Goal: Task Accomplishment & Management: Manage account settings

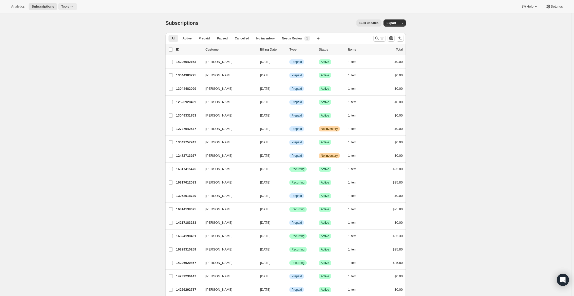
click at [73, 7] on icon at bounding box center [72, 6] width 2 height 1
click at [84, 17] on span "Subscription Plans" at bounding box center [71, 17] width 45 height 5
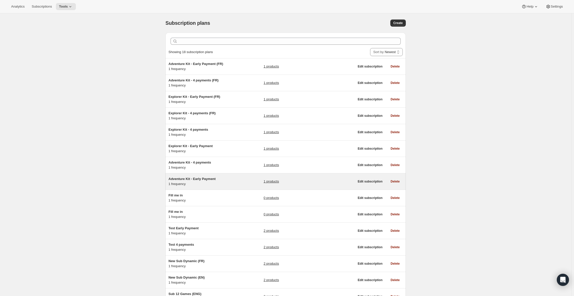
click at [201, 181] on h5 "Adventure Kit - Early Payment" at bounding box center [199, 178] width 63 height 5
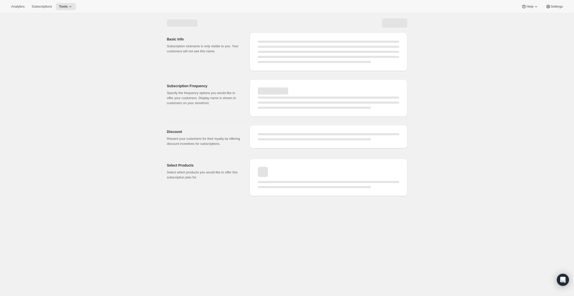
select select "WEEK"
select select "MONTH"
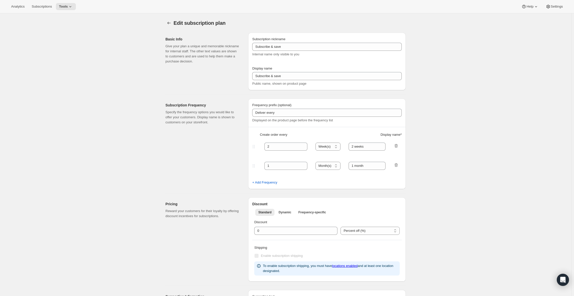
type input "Adventure Kit - Early Payment"
type input "Full Year Prepay - Save 25%"
select select "ENABLED"
select select "MONTH"
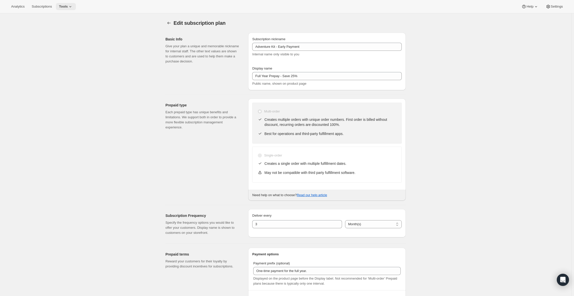
click at [71, 5] on icon at bounding box center [70, 6] width 5 height 5
click at [71, 17] on span "Subscription Plans" at bounding box center [62, 17] width 27 height 4
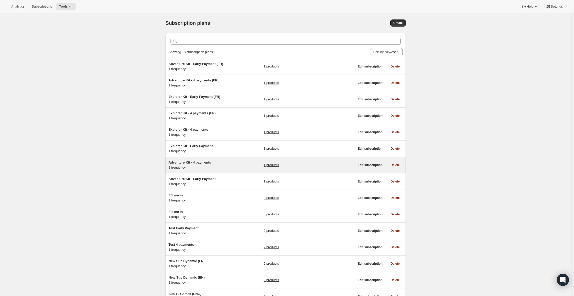
click at [205, 162] on span "Adventure Kit - 4 payments" at bounding box center [189, 163] width 42 height 4
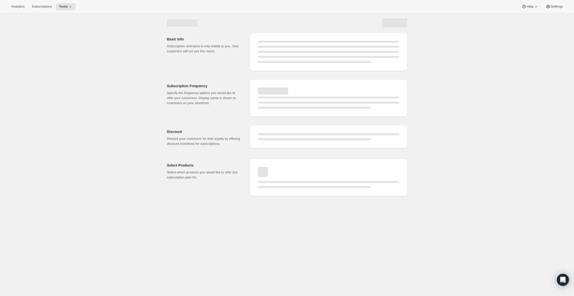
select select "WEEK"
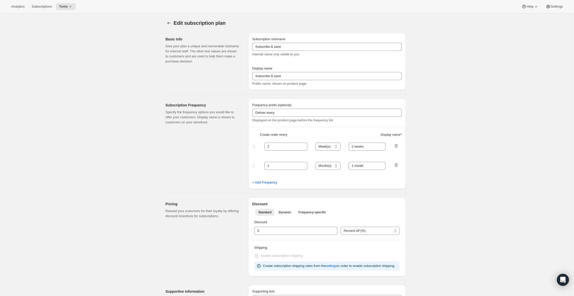
type input "Adventure Kit - 4 payments"
type input "Quarterly Plan"
type input "Receive 3 PlayCards delivered every"
type input "3"
type input "3 months."
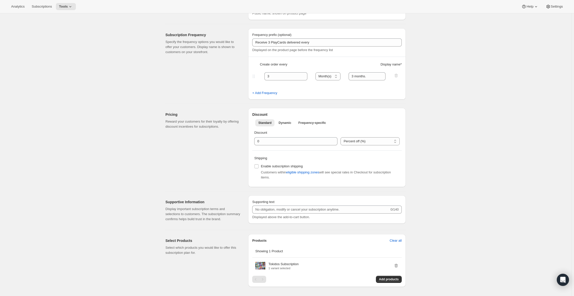
scroll to position [20, 0]
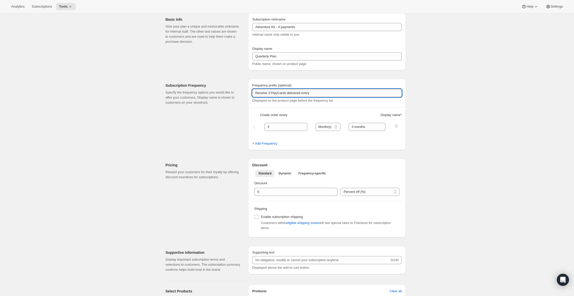
click at [319, 95] on input "Receive 3 PlayCards delivered every" at bounding box center [326, 93] width 149 height 8
click at [322, 93] on input "Receive 3 PlayCards delivered every" at bounding box center [326, 93] width 149 height 8
click at [455, 105] on div "Edit subscription plan. This page is ready Edit subscription plan Basic Info Gi…" at bounding box center [285, 231] width 571 height 475
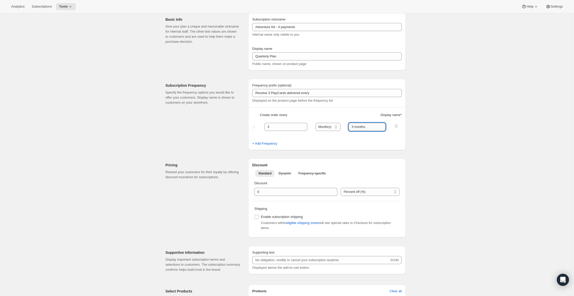
click at [370, 127] on input "3 months." at bounding box center [366, 127] width 37 height 8
click at [294, 97] on div "Frequency prefix (optional) Receive 3 PlayCards delivered every Displayed on th…" at bounding box center [326, 93] width 149 height 20
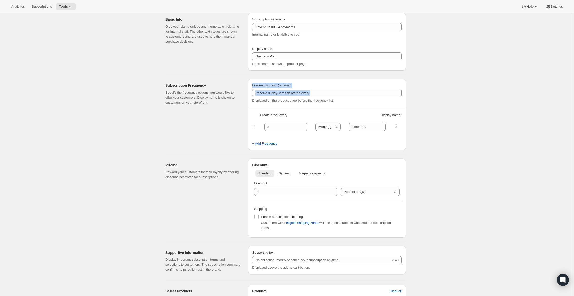
click at [294, 97] on div "Frequency prefix (optional) Receive 3 PlayCards delivered every Displayed on th…" at bounding box center [326, 93] width 149 height 20
click at [295, 94] on input "Receive 3 PlayCards delivered every" at bounding box center [326, 93] width 149 height 8
click at [352, 126] on input "3 months." at bounding box center [366, 127] width 37 height 8
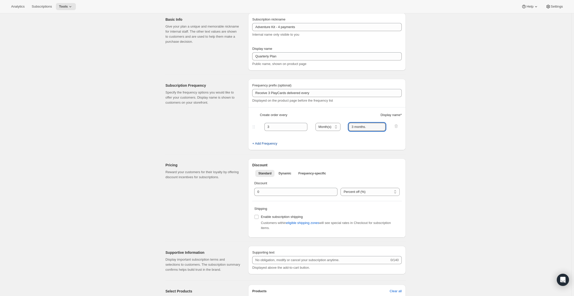
click at [274, 144] on span "+ Add Frequency" at bounding box center [264, 143] width 25 height 5
select select "MONTH"
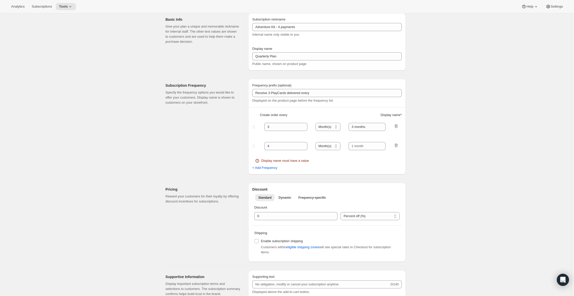
drag, startPoint x: 322, startPoint y: 148, endPoint x: 314, endPoint y: 148, distance: 8.1
click at [322, 148] on select "Day(s) Week(s) Month(s) Year(s)" at bounding box center [327, 146] width 25 height 8
click at [310, 148] on div "4 Day(s) Week(s) Month(s) Year(s) Month(s)" at bounding box center [324, 146] width 147 height 8
click at [306, 148] on icon at bounding box center [303, 147] width 5 height 5
click at [305, 147] on icon at bounding box center [303, 148] width 3 height 2
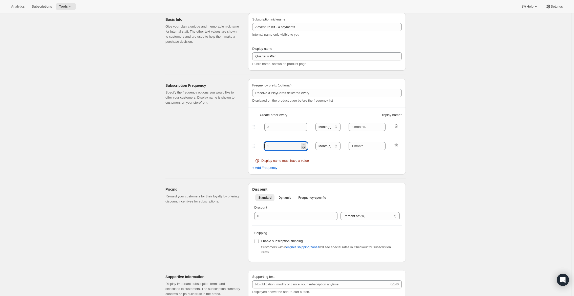
click at [305, 147] on icon at bounding box center [303, 148] width 3 height 2
type input "1"
click at [305, 147] on icon at bounding box center [303, 148] width 3 height 2
click at [397, 146] on icon "button" at bounding box center [395, 145] width 5 height 5
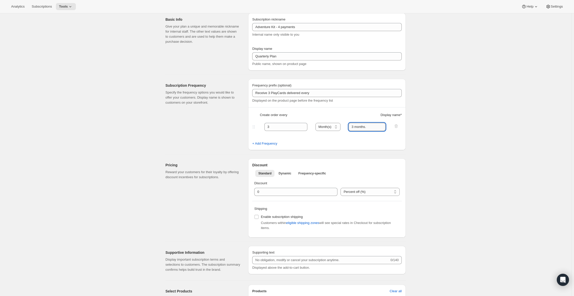
click at [362, 129] on input "3 months." at bounding box center [366, 127] width 37 height 8
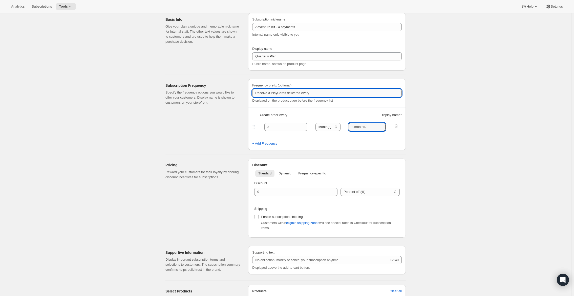
click at [334, 91] on input "Receive 3 PlayCards delivered every" at bounding box center [326, 93] width 149 height 8
click at [327, 90] on input "Receive 3 PlayCards delivered every" at bounding box center [326, 93] width 149 height 8
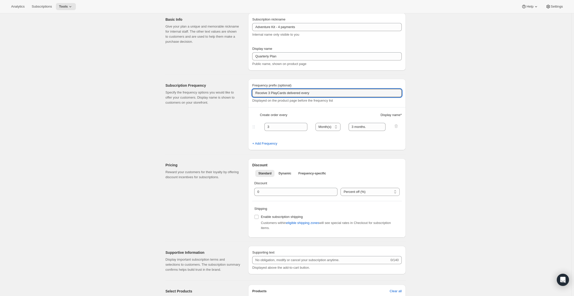
drag, startPoint x: 269, startPoint y: 94, endPoint x: 230, endPoint y: 94, distance: 38.9
click at [230, 94] on div "Subscription Frequency Specify the frequency options you would like to offer yo…" at bounding box center [283, 112] width 244 height 75
click at [286, 94] on input "3 PlayCards delivered every" at bounding box center [326, 93] width 149 height 8
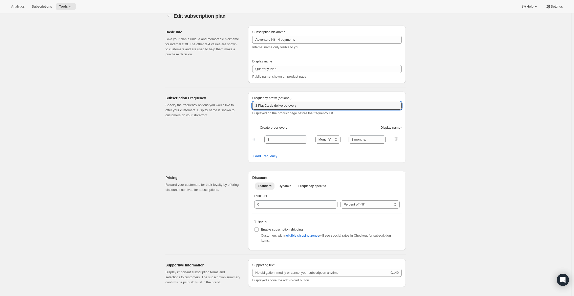
scroll to position [0, 0]
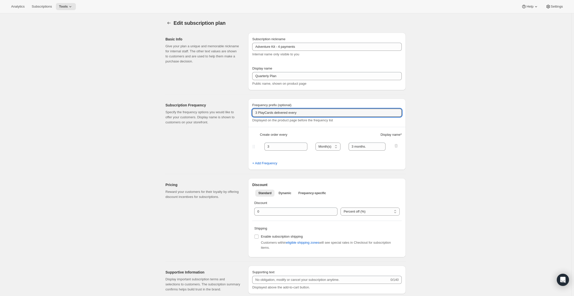
paste input "new PlayCards every 3 months"
type input "3 new PlayCards every 3 months"
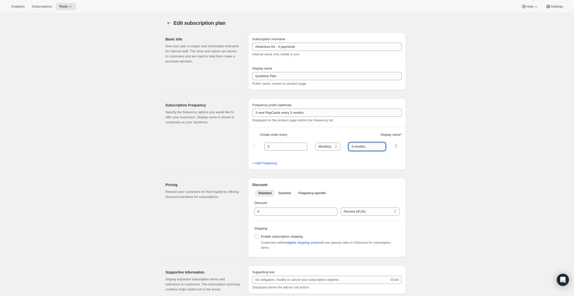
click at [360, 147] on input "3 months." at bounding box center [366, 147] width 37 height 8
paste input "PlayCubes included in first delivery"
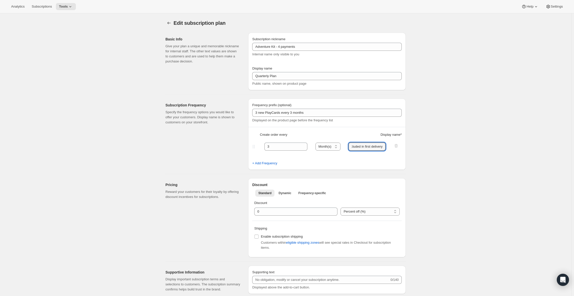
type input "PlayCubes included in first delivery"
click at [359, 157] on fieldset "3 Day(s) Week(s) Month(s) Year(s) Month(s) PlayCubes included in first delivery" at bounding box center [327, 150] width 148 height 19
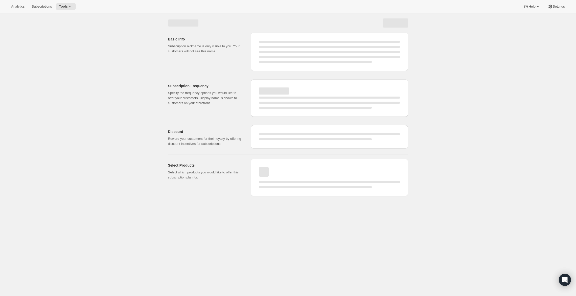
select select "MONTH"
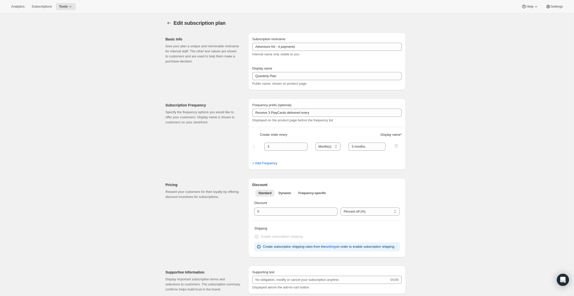
type input "3 new PlayCards every 3 months"
type input "PlayCubes included in first delivery"
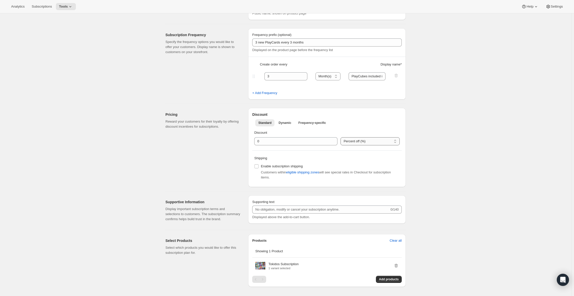
scroll to position [28, 0]
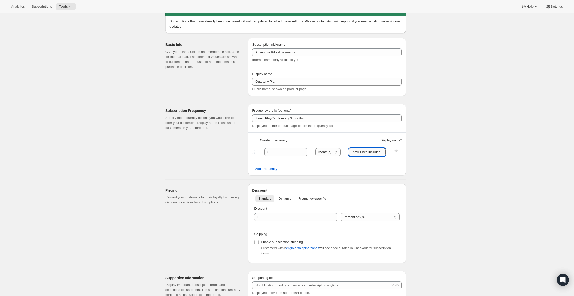
click at [361, 150] on input "PlayCubes included in first delivery" at bounding box center [366, 152] width 37 height 8
click at [352, 154] on input "PlayCubes included in first delivery" at bounding box center [366, 152] width 37 height 8
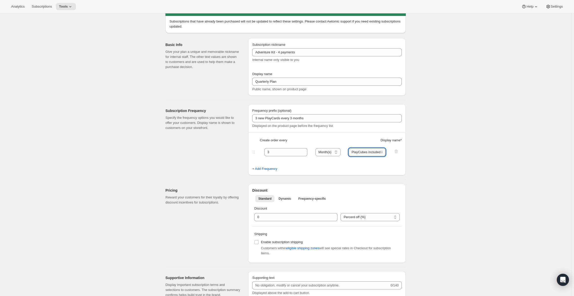
click at [352, 154] on input "PlayCubes included in first delivery" at bounding box center [366, 152] width 37 height 8
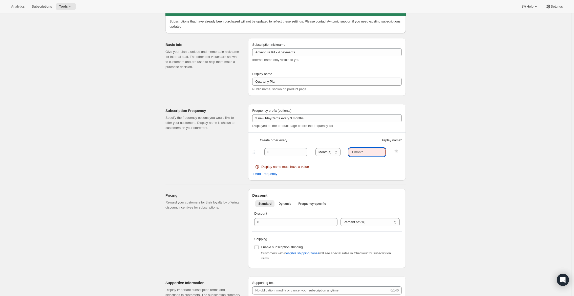
click at [357, 154] on input "text" at bounding box center [366, 152] width 37 height 8
click at [366, 152] on input "text" at bounding box center [366, 152] width 37 height 8
click at [364, 135] on div "Frequency prefix (optional) 3 new PlayCards every 3 months Displayed on the pro…" at bounding box center [327, 142] width 158 height 76
click at [369, 152] on input "text" at bounding box center [366, 152] width 37 height 8
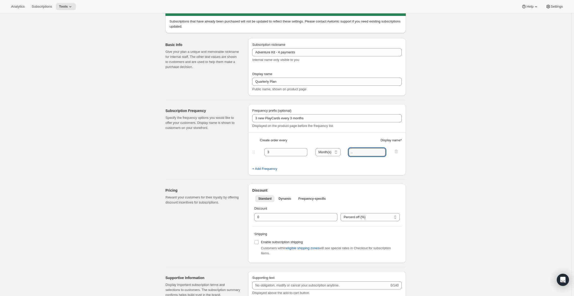
type input "."
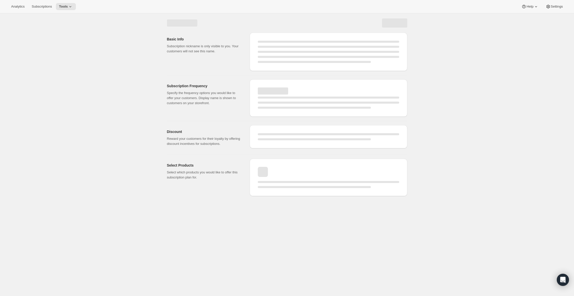
select select "MONTH"
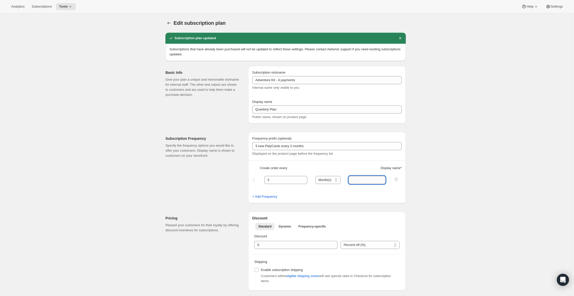
click at [360, 180] on input "." at bounding box center [366, 180] width 37 height 8
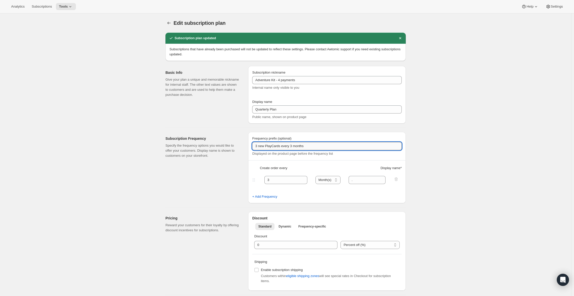
drag, startPoint x: 294, startPoint y: 147, endPoint x: 330, endPoint y: 145, distance: 36.5
click at [330, 145] on input "3 new PlayCards every 3 months" at bounding box center [326, 146] width 149 height 8
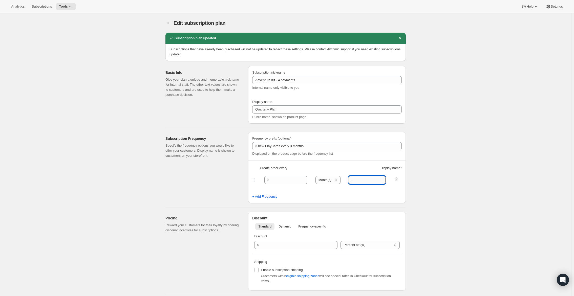
click at [356, 179] on input "." at bounding box center [366, 180] width 37 height 8
paste input "3 months"
type input "3 months"
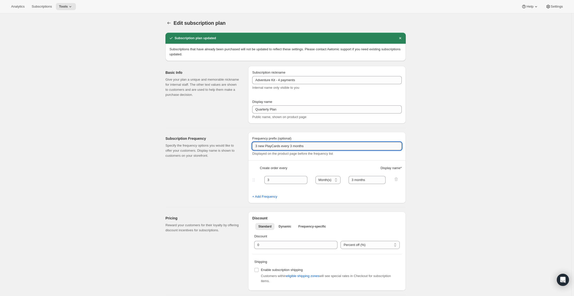
drag, startPoint x: 320, startPoint y: 145, endPoint x: 294, endPoint y: 146, distance: 26.1
click at [294, 146] on input "3 new PlayCards every 3 months" at bounding box center [326, 146] width 149 height 8
type input "3 new PlayCards every"
click at [233, 162] on div "Subscription Frequency Specify the frequency options you would like to offer yo…" at bounding box center [204, 167] width 79 height 71
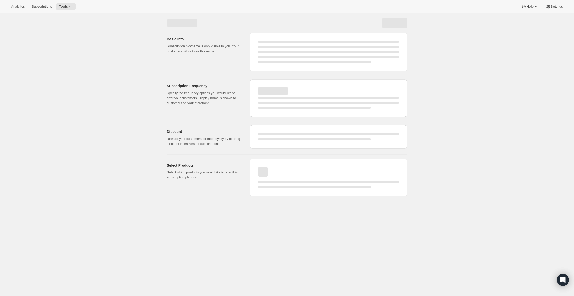
select select "MONTH"
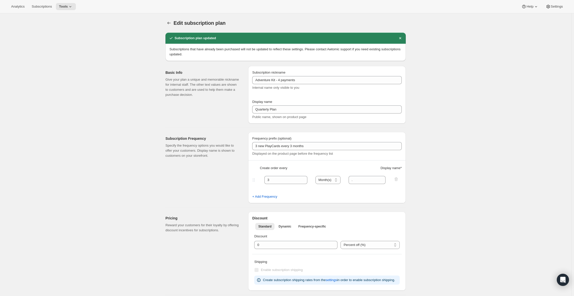
type input "3 new PlayCards every"
type input "3 months"
click at [68, 6] on span "Tools" at bounding box center [63, 7] width 9 height 4
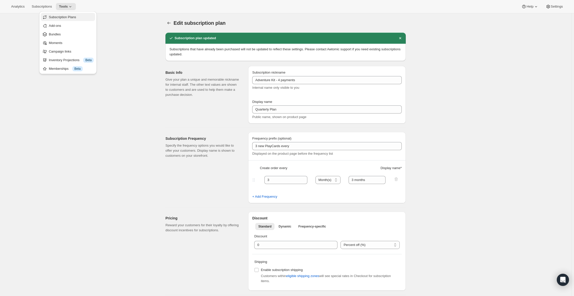
click at [73, 20] on button "Subscription Plans" at bounding box center [68, 17] width 54 height 8
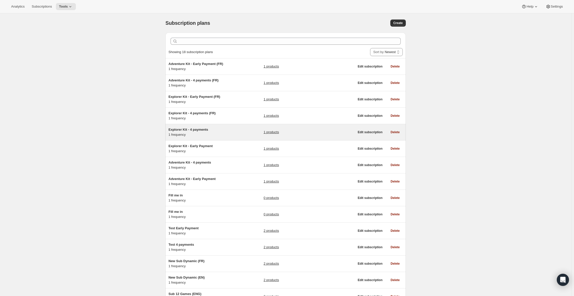
click at [205, 133] on div "Explorer Kit - 4 payments 1 frequency" at bounding box center [199, 132] width 63 height 10
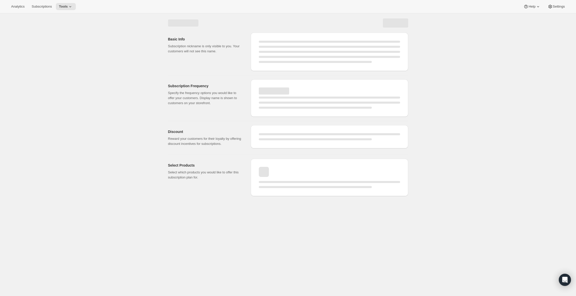
select select "WEEK"
select select "MONTH"
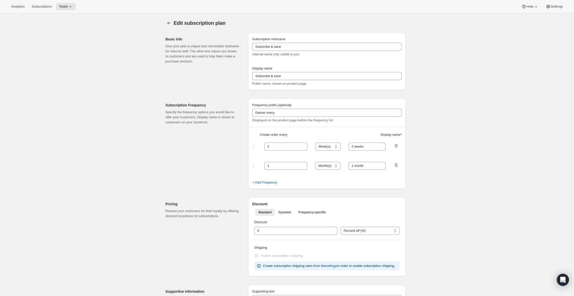
type input "Explorer Kit - 4 payments"
type input "Every 3 months"
type input "3 new PlayCards delivered every"
type input "3"
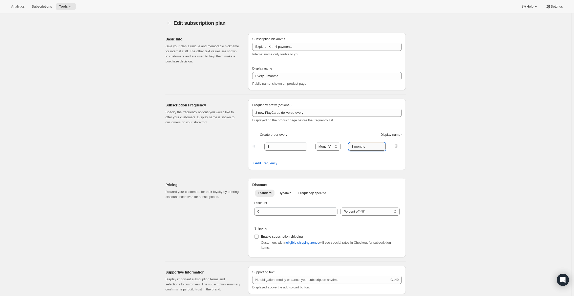
click at [357, 148] on input "3 months" at bounding box center [366, 147] width 37 height 8
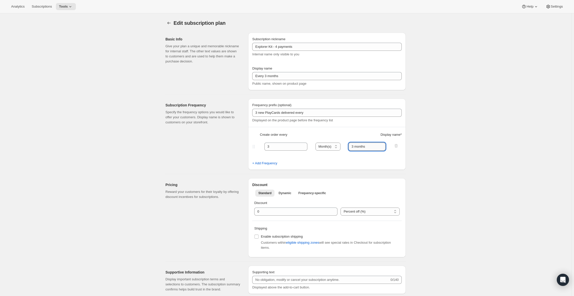
click at [357, 148] on input "3 months" at bounding box center [366, 147] width 37 height 8
click at [361, 147] on input "3 months" at bounding box center [366, 147] width 37 height 8
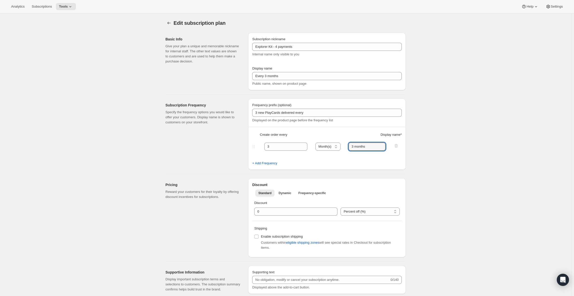
paste input "PlayCubes included in first delivery"
type input "PlayCubes included in first delivery"
click at [320, 107] on div "Frequency prefix (optional)" at bounding box center [326, 105] width 149 height 5
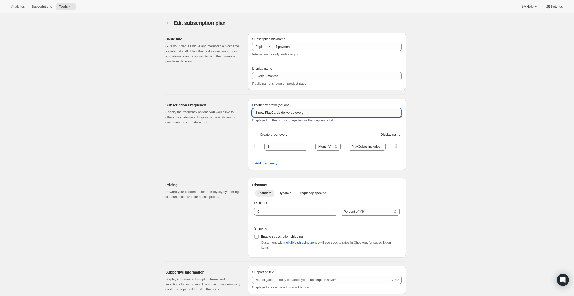
click at [319, 112] on input "3 new PlayCards delivered every" at bounding box center [326, 113] width 149 height 8
type input "3 new PlayCards delivered every 3 months"
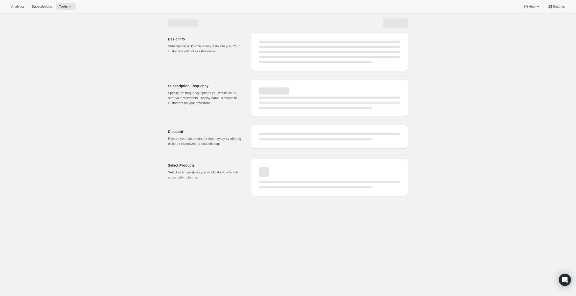
select select "MONTH"
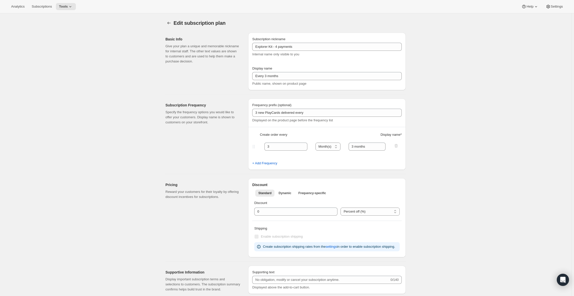
type input "3 new PlayCards delivered every 3 months"
type input "PlayCubes included in first delivery"
